Goal: Transaction & Acquisition: Purchase product/service

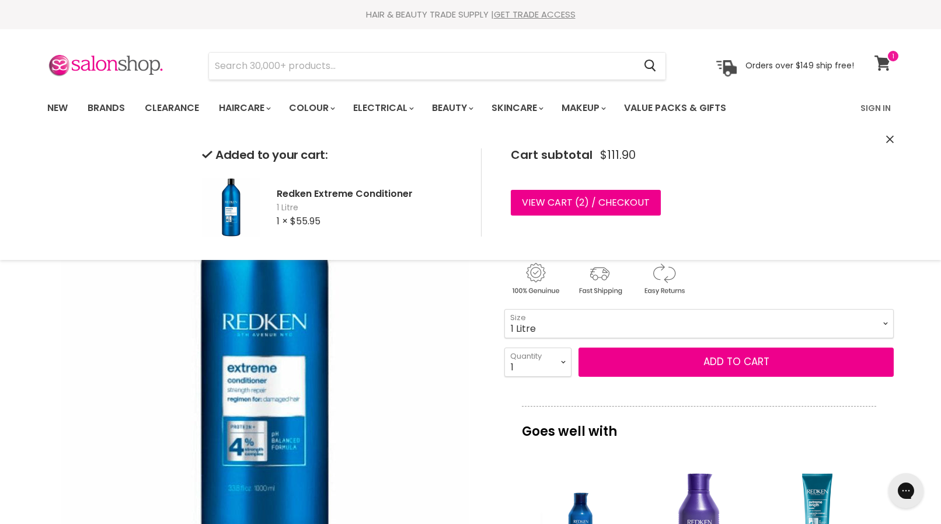
click at [885, 60] on icon at bounding box center [883, 62] width 16 height 15
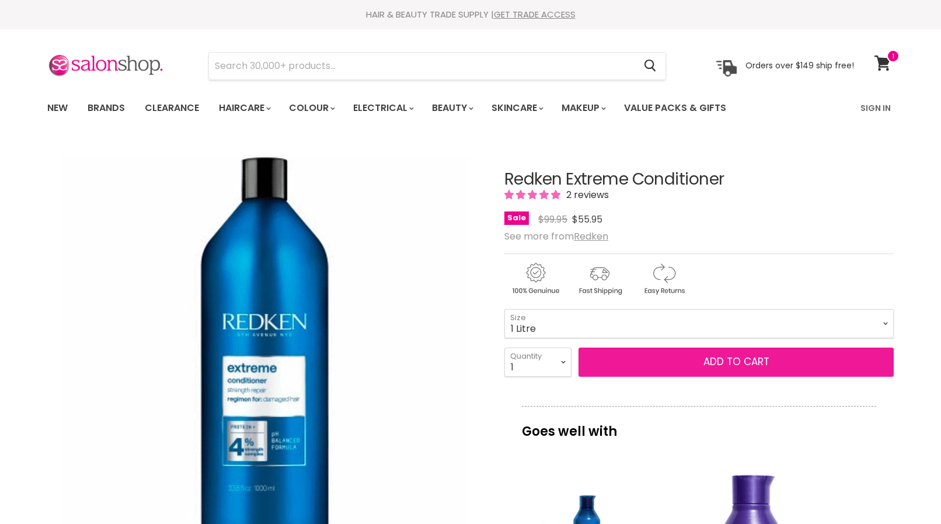
click at [704, 362] on button "Add to cart" at bounding box center [736, 361] width 315 height 29
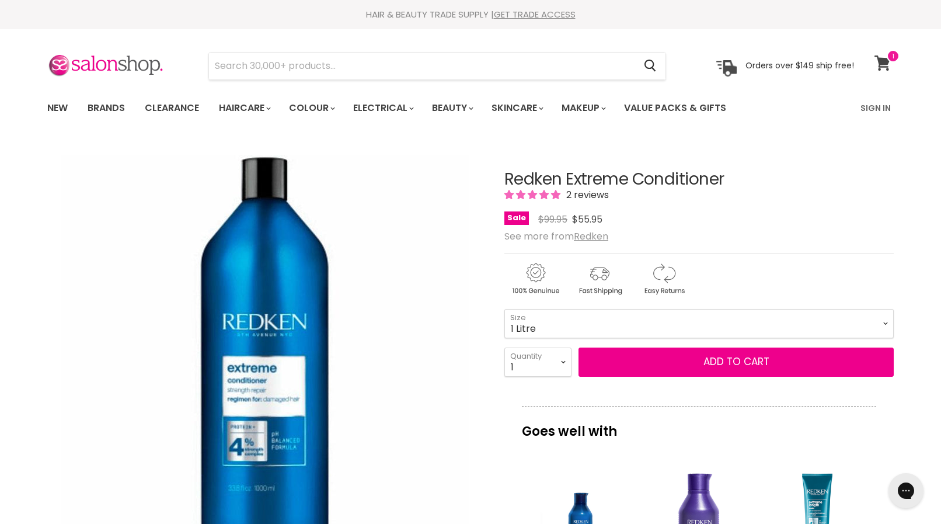
click at [885, 60] on icon at bounding box center [883, 62] width 16 height 15
click at [882, 61] on icon at bounding box center [883, 62] width 16 height 15
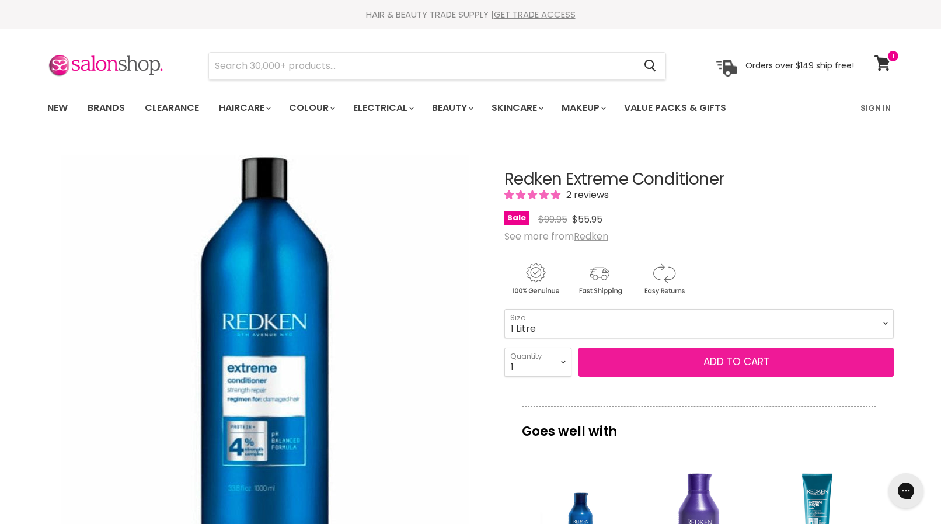
click at [719, 359] on span "Add to cart" at bounding box center [737, 361] width 66 height 14
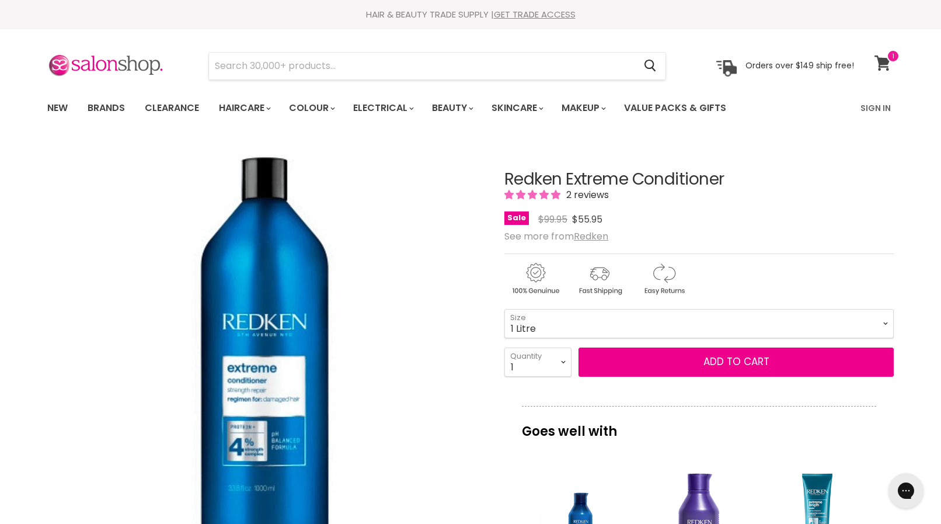
click at [882, 63] on icon at bounding box center [883, 62] width 16 height 15
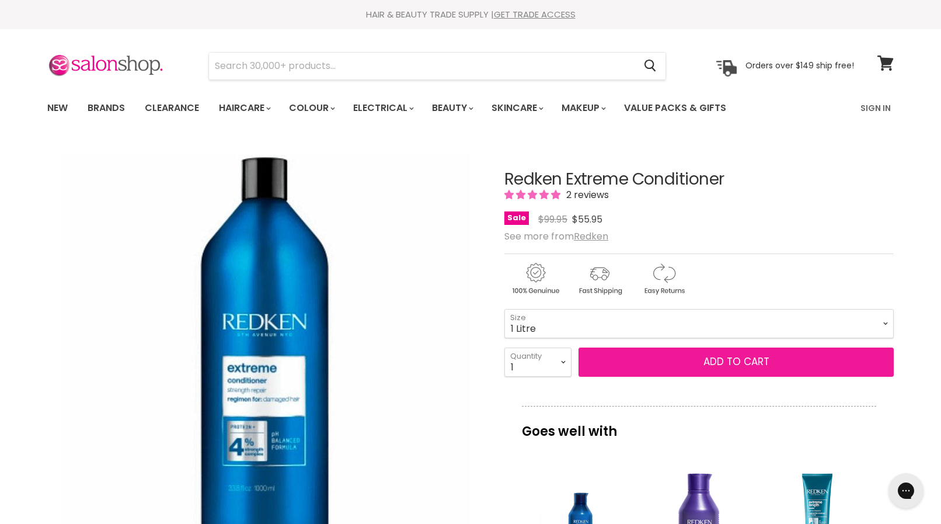
click at [697, 363] on button "Add to cart" at bounding box center [736, 361] width 315 height 29
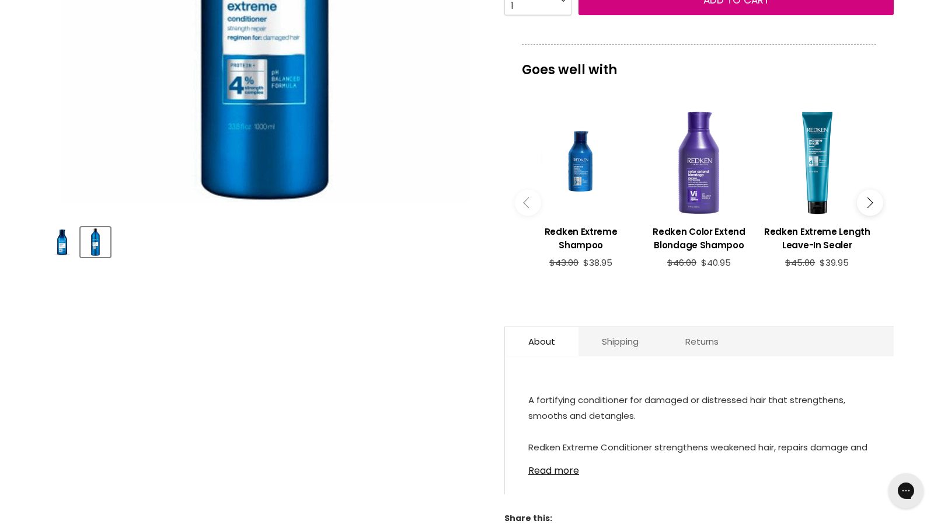
scroll to position [417, 0]
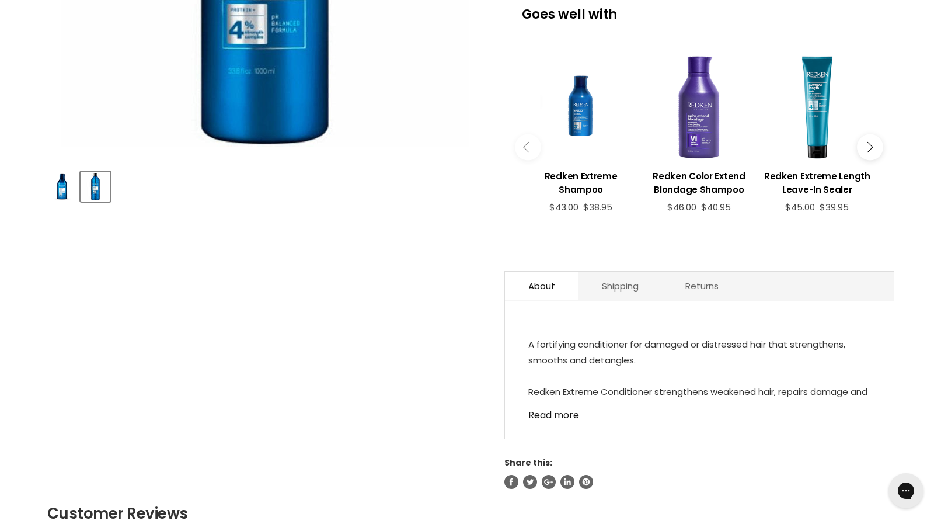
click at [703, 368] on p "A fortifying conditioner for damaged or distressed hair that strengthens, smoot…" at bounding box center [699, 416] width 342 height 160
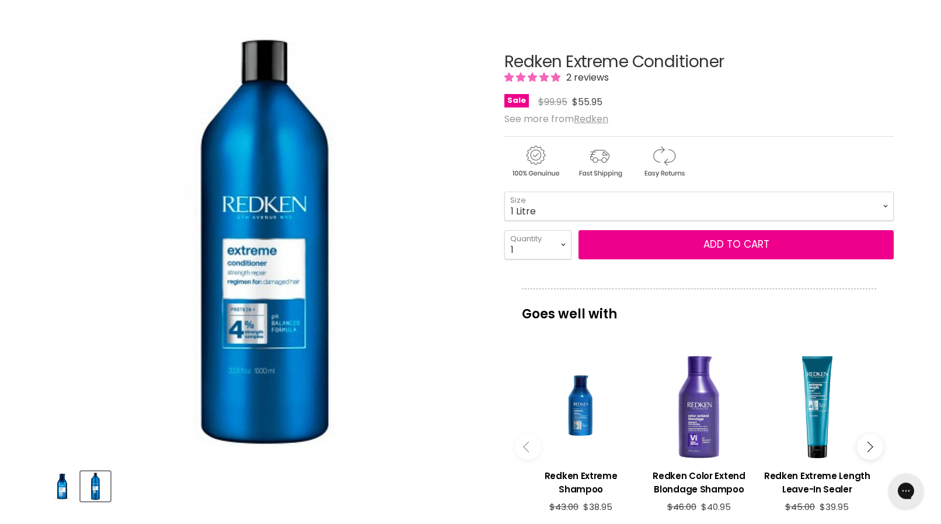
scroll to position [0, 0]
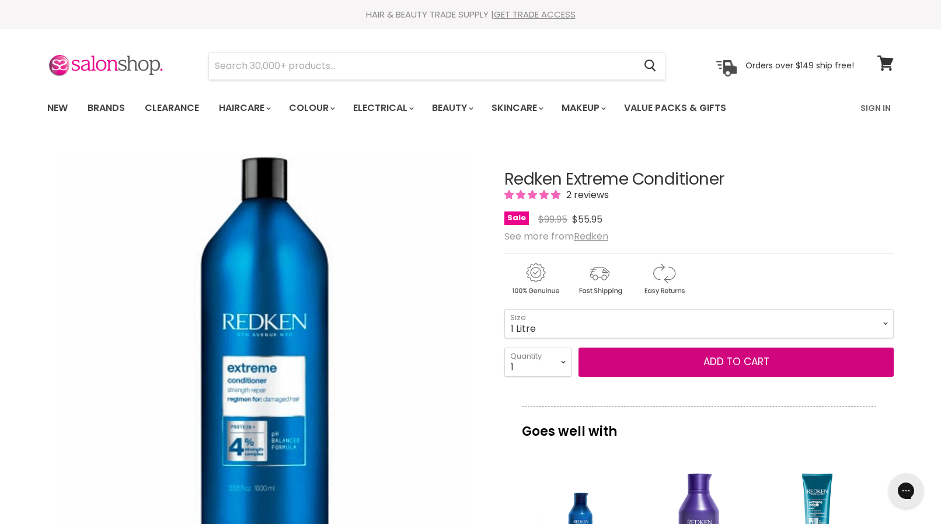
click at [703, 368] on button "Add to cart" at bounding box center [736, 361] width 315 height 29
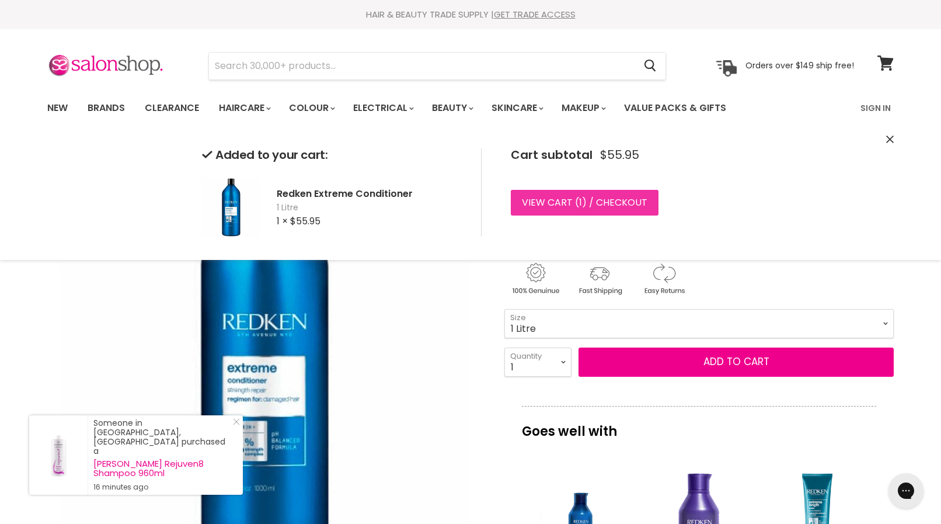
click at [549, 197] on link "View cart ( 1 ) / Checkout" at bounding box center [585, 203] width 148 height 26
